Goal: Information Seeking & Learning: Check status

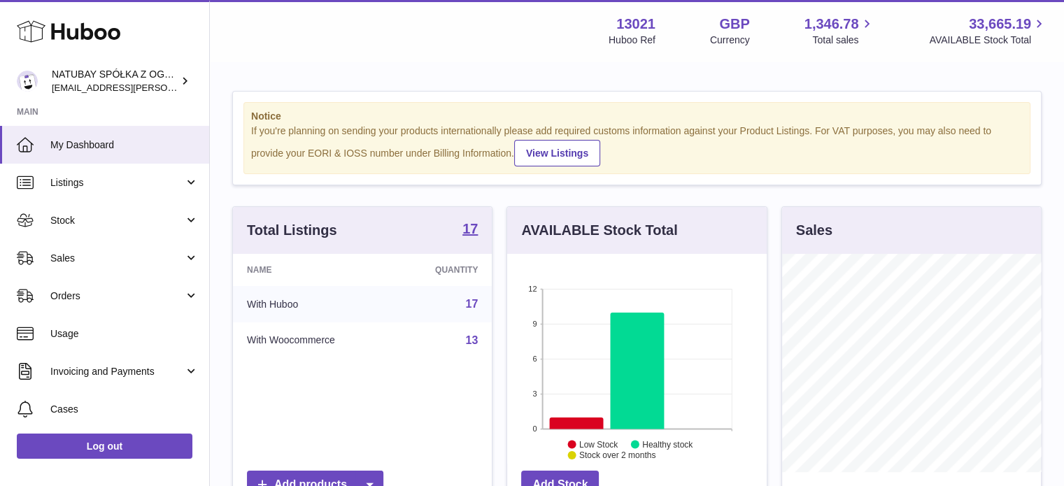
scroll to position [218, 260]
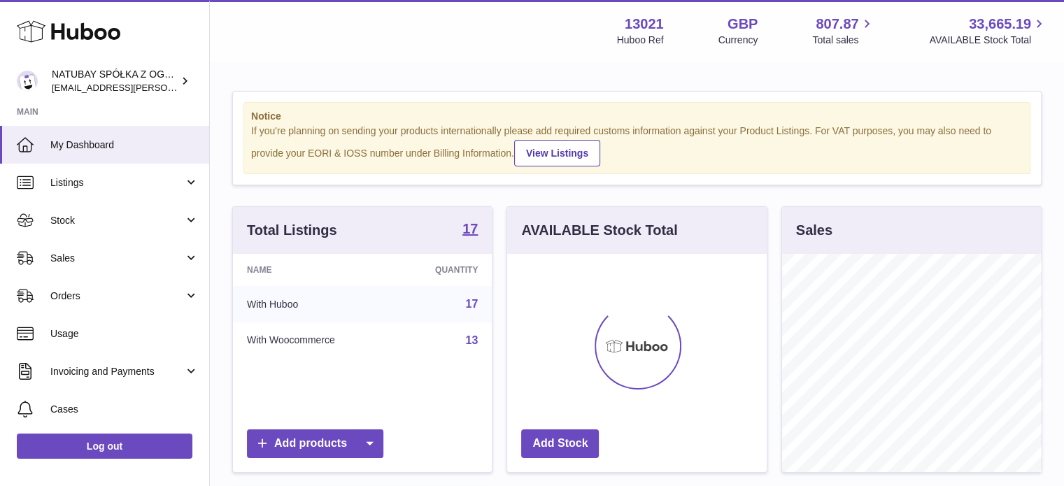
scroll to position [218, 260]
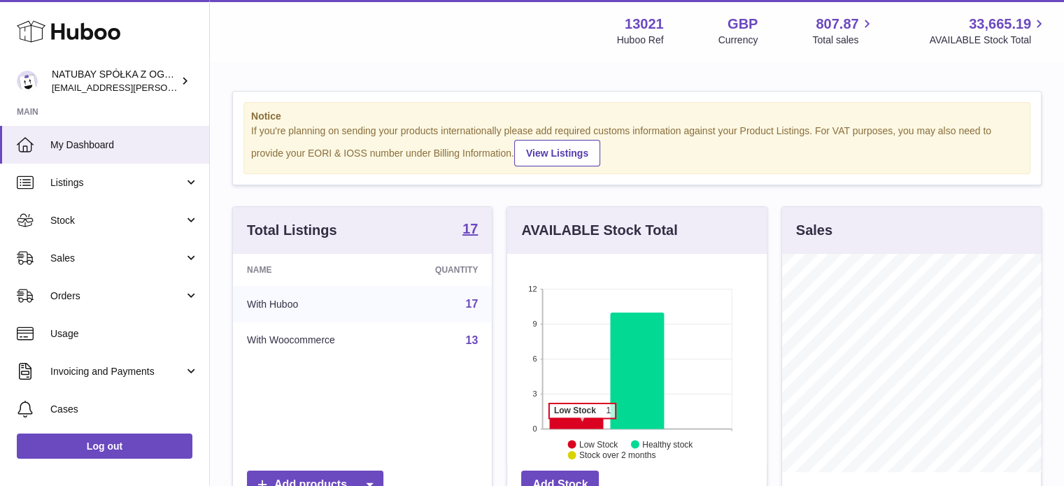
click at [582, 425] on icon at bounding box center [577, 424] width 54 height 12
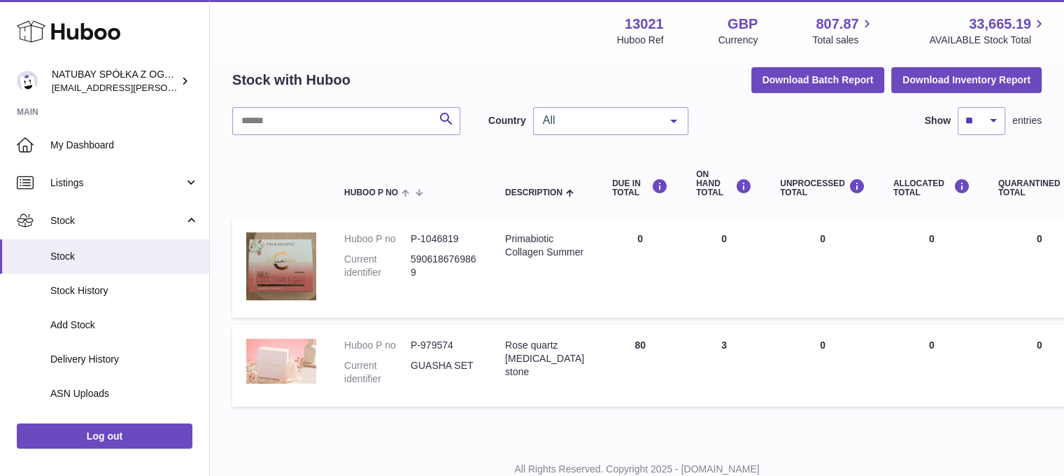
scroll to position [107, 0]
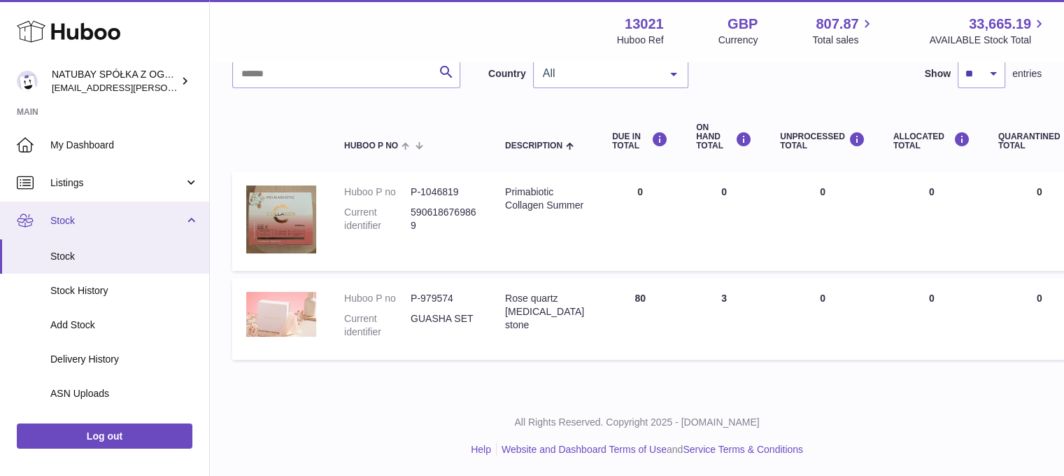
click at [120, 225] on span "Stock" at bounding box center [117, 220] width 134 height 13
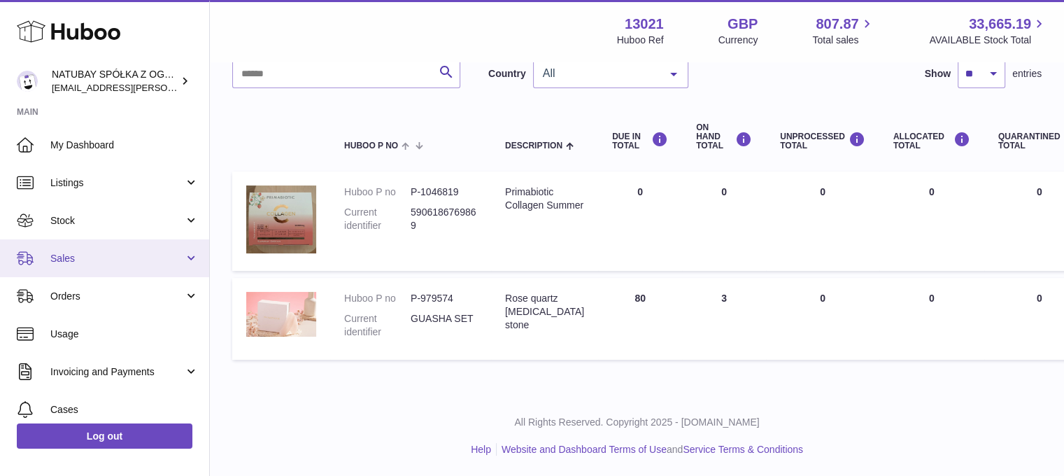
click at [94, 246] on link "Sales" at bounding box center [104, 258] width 209 height 38
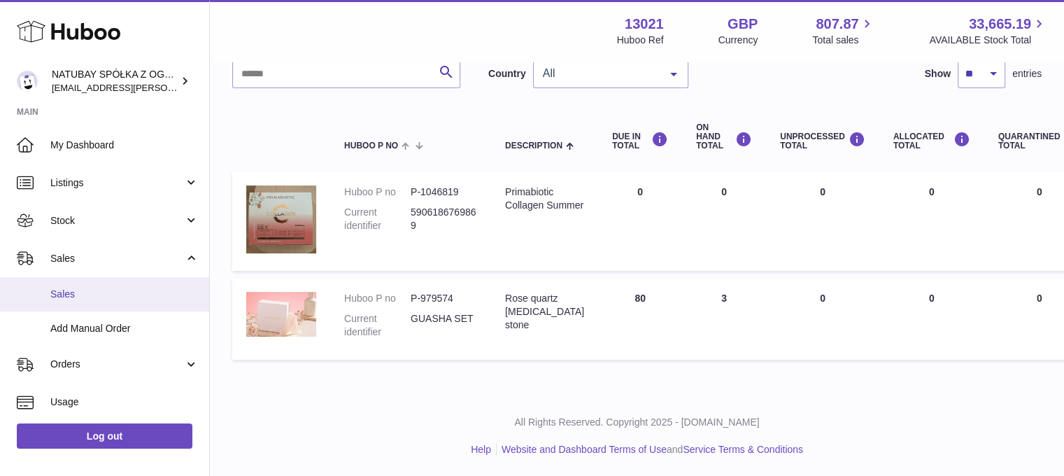
click at [83, 278] on link "Sales" at bounding box center [104, 294] width 209 height 34
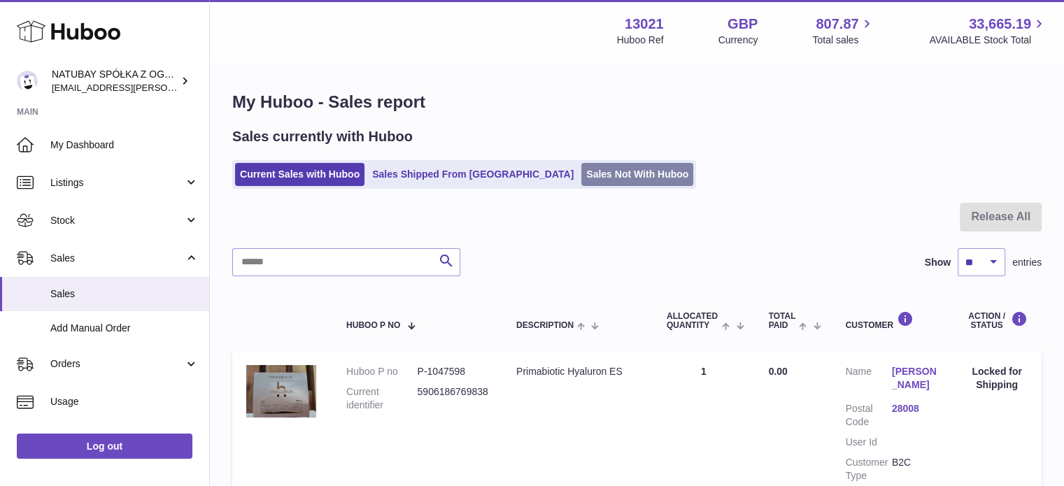
click at [581, 171] on link "Sales Not With Huboo" at bounding box center [637, 174] width 112 height 23
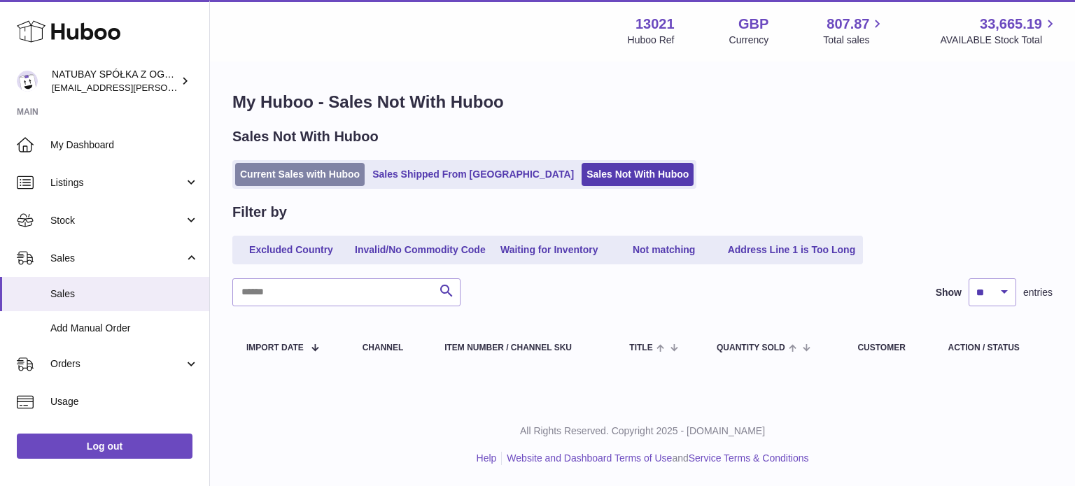
click at [281, 177] on link "Current Sales with Huboo" at bounding box center [299, 174] width 129 height 23
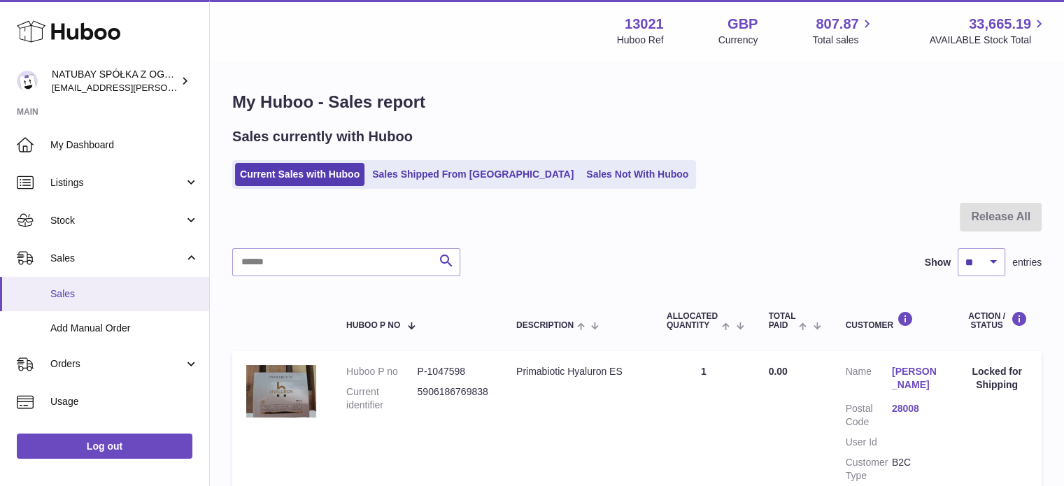
click at [125, 292] on span "Sales" at bounding box center [124, 294] width 148 height 13
click at [581, 173] on link "Sales Not With Huboo" at bounding box center [637, 174] width 112 height 23
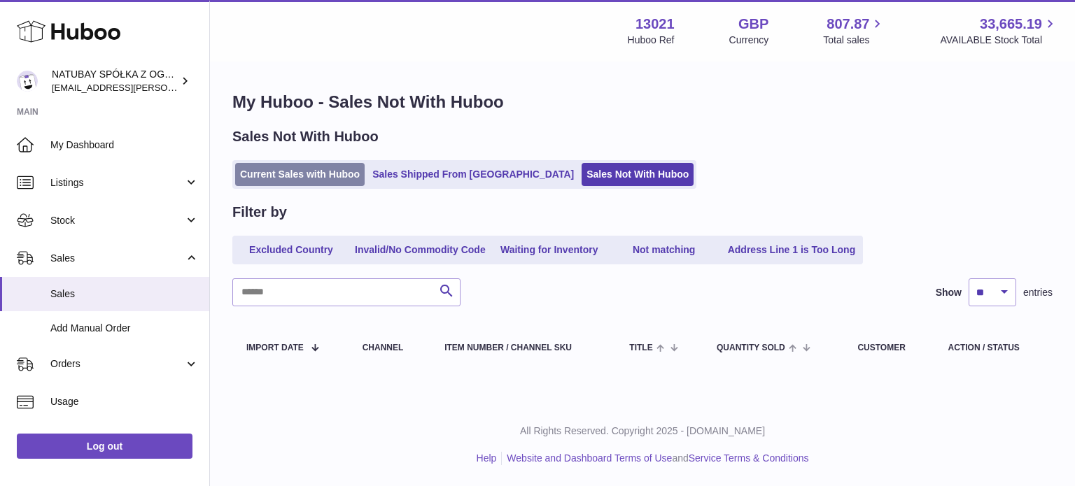
click at [334, 166] on link "Current Sales with Huboo" at bounding box center [299, 174] width 129 height 23
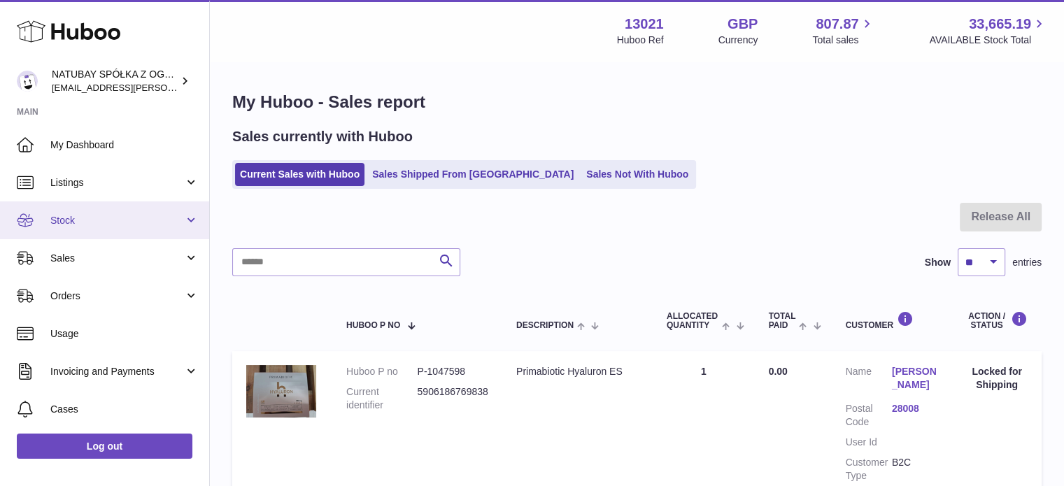
click at [106, 226] on span "Stock" at bounding box center [117, 220] width 134 height 13
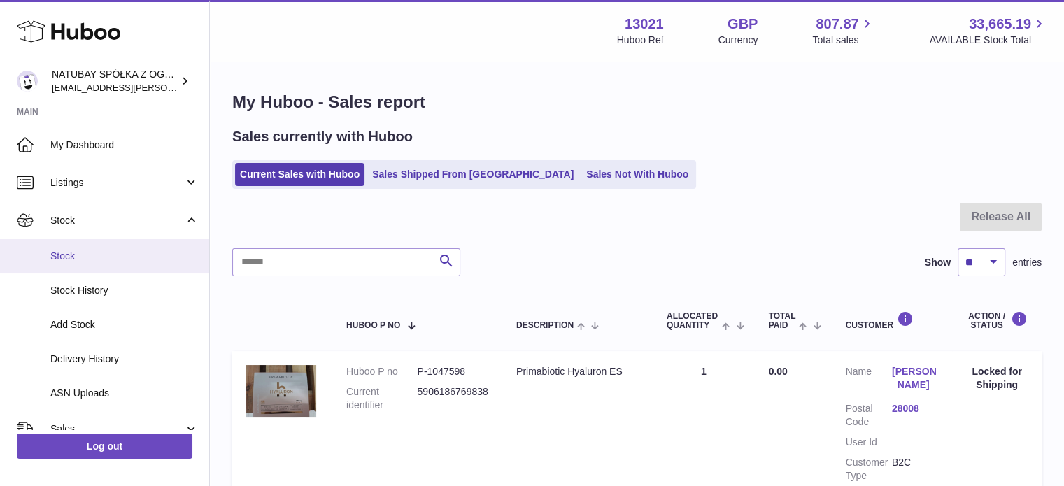
click at [105, 248] on link "Stock" at bounding box center [104, 256] width 209 height 34
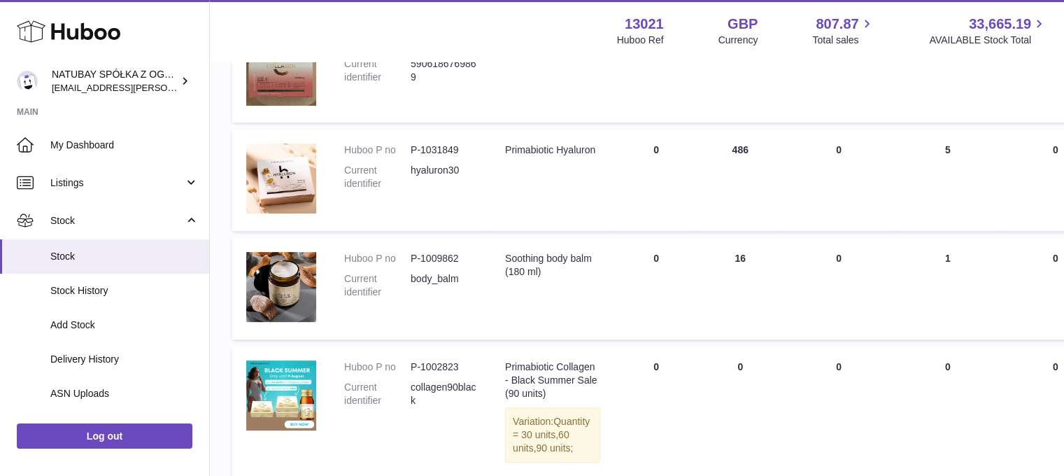
scroll to position [280, 0]
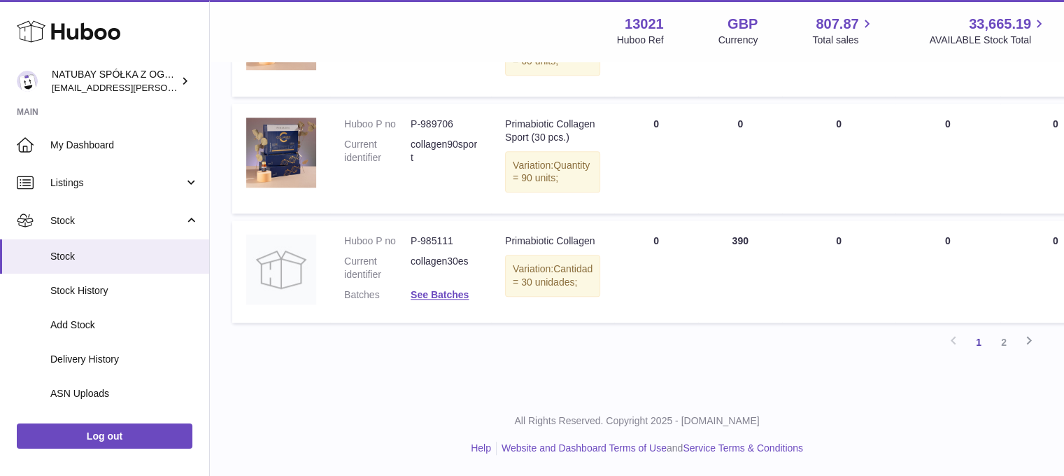
click at [1013, 338] on link "2" at bounding box center [1003, 341] width 25 height 25
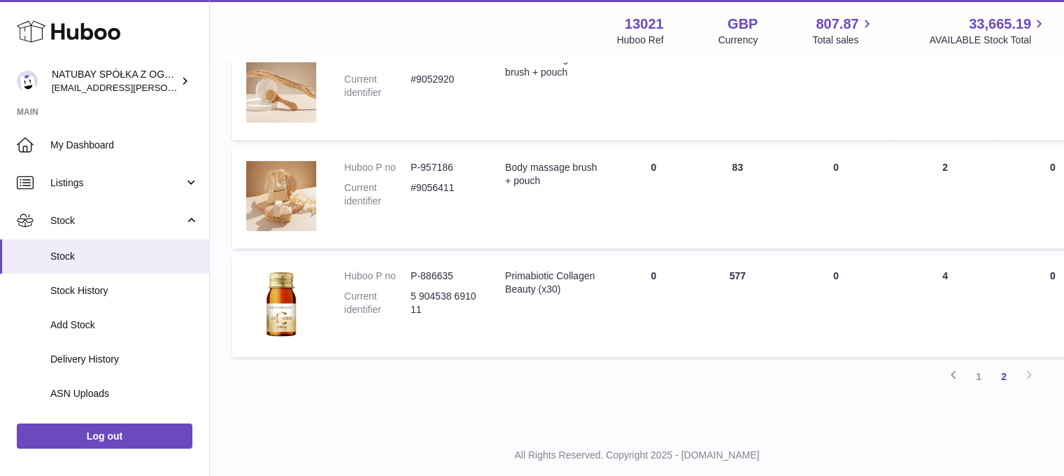
scroll to position [623, 0]
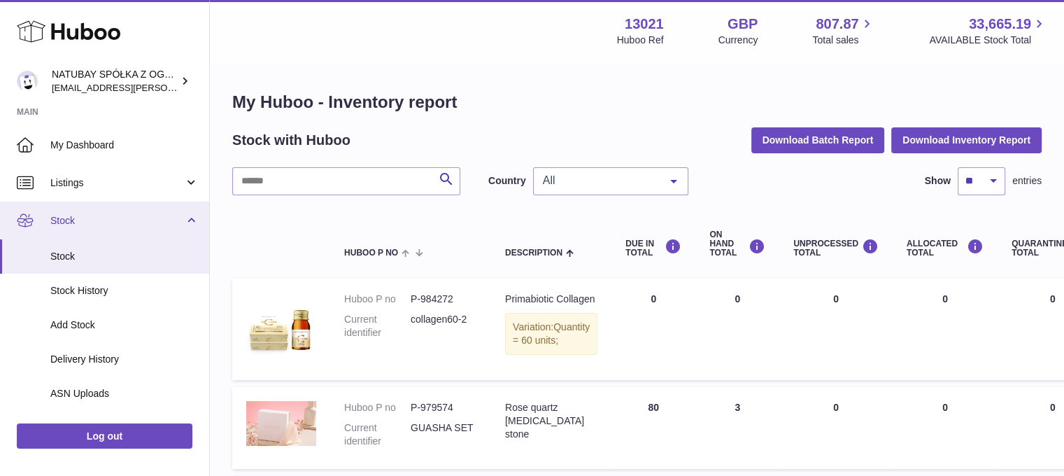
drag, startPoint x: 125, startPoint y: 206, endPoint x: 125, endPoint y: 215, distance: 9.1
click at [125, 206] on link "Stock" at bounding box center [104, 220] width 209 height 38
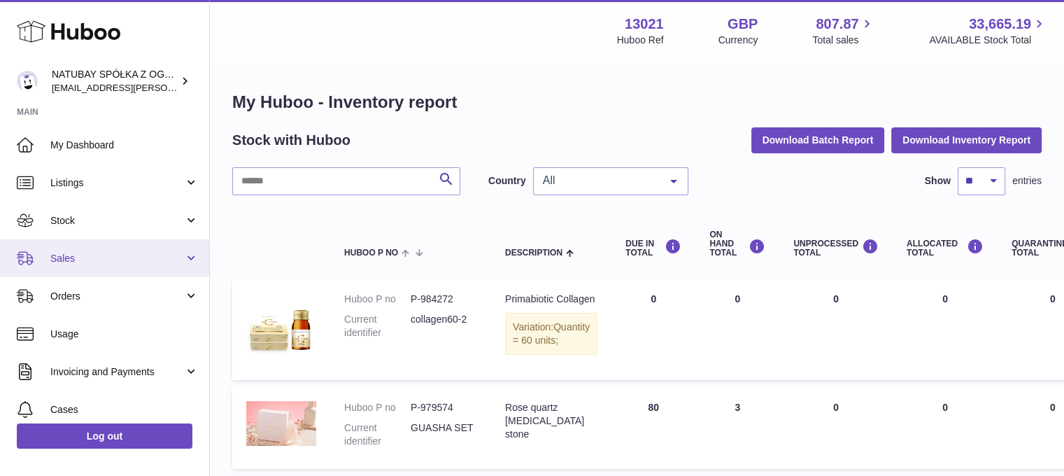
click at [124, 266] on link "Sales" at bounding box center [104, 258] width 209 height 38
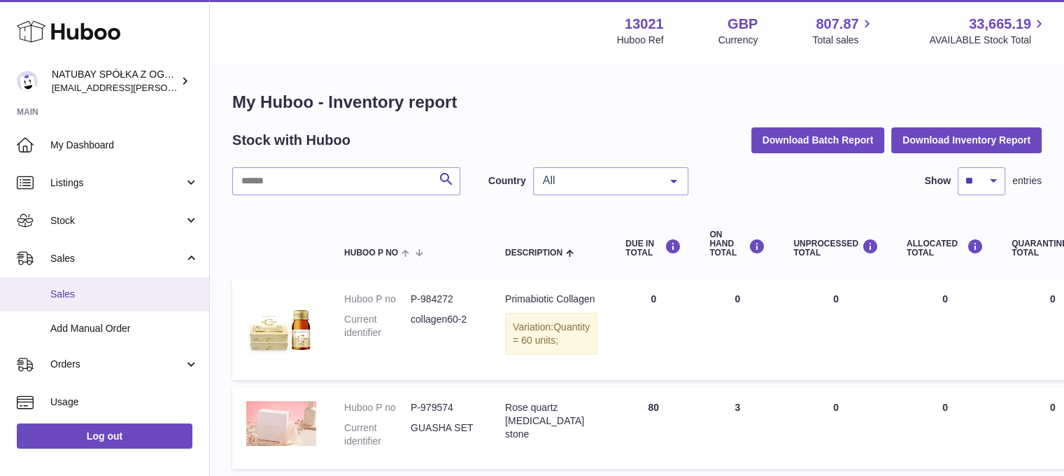
click at [121, 286] on link "Sales" at bounding box center [104, 294] width 209 height 34
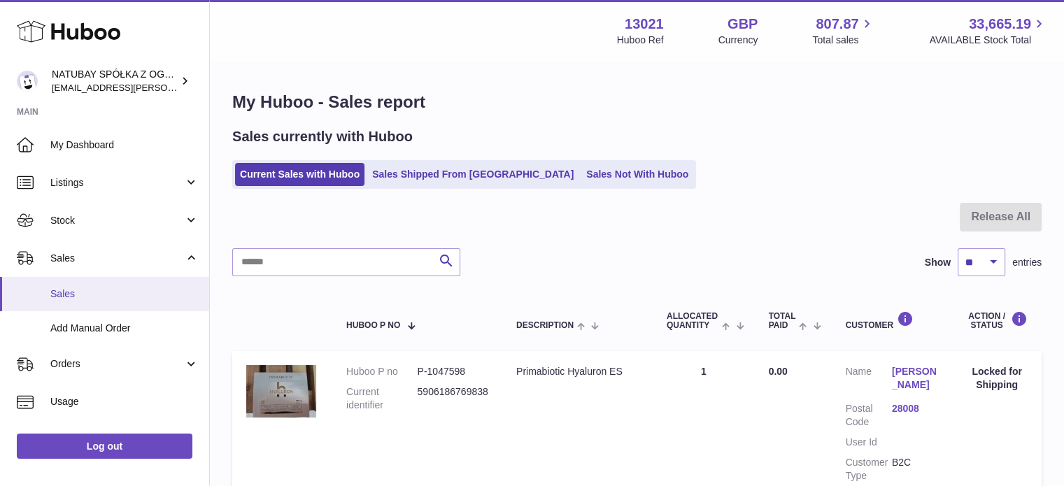
click at [60, 290] on span "Sales" at bounding box center [124, 294] width 148 height 13
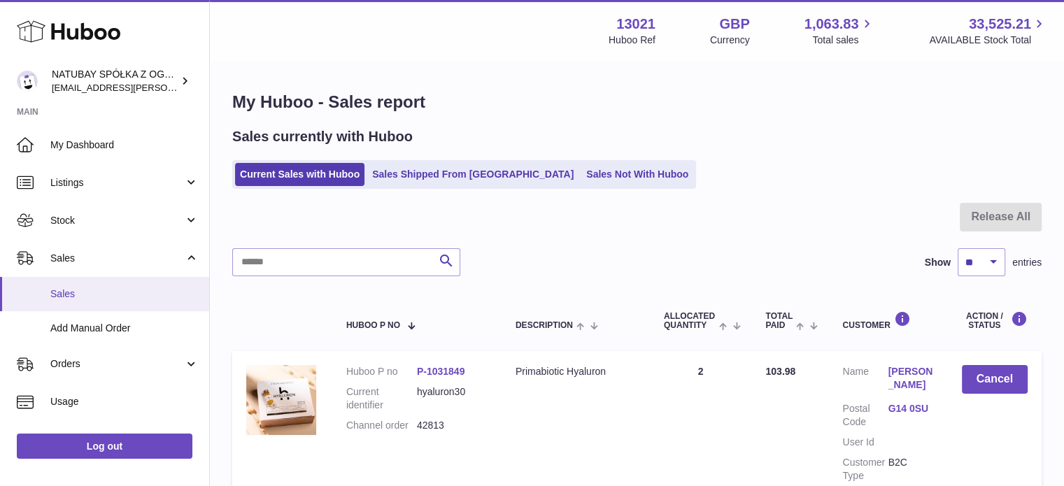
click at [109, 283] on link "Sales" at bounding box center [104, 294] width 209 height 34
